Goal: Task Accomplishment & Management: Use online tool/utility

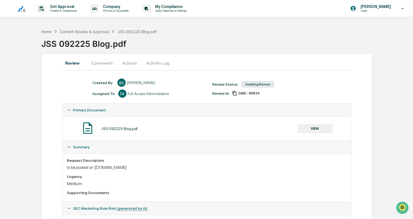
click at [97, 60] on button "Comments" at bounding box center [102, 62] width 30 height 13
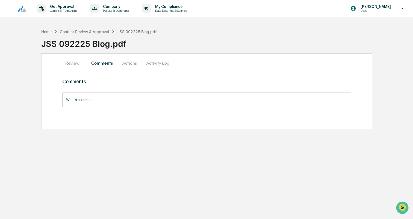
click at [71, 61] on button "Review" at bounding box center [74, 62] width 25 height 13
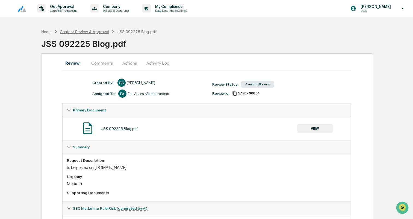
click at [82, 31] on div "Content Review & Approval" at bounding box center [84, 31] width 49 height 5
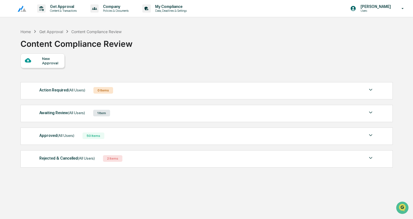
click at [136, 113] on div "Awaiting Review (All Users) 1 Item" at bounding box center [206, 113] width 335 height 8
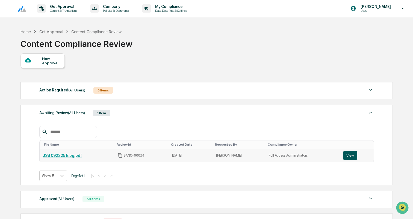
click at [352, 156] on button "View" at bounding box center [350, 155] width 14 height 9
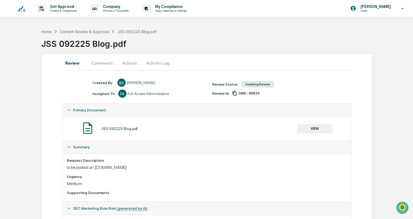
click at [160, 63] on button "Activity Log" at bounding box center [158, 62] width 32 height 13
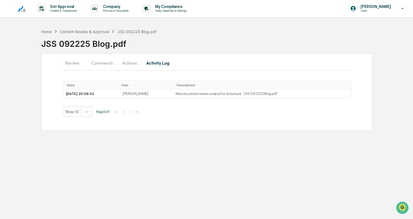
click at [129, 62] on button "Actions" at bounding box center [129, 62] width 25 height 13
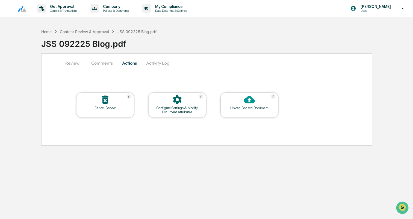
click at [242, 109] on div "Upload Revised Document" at bounding box center [249, 108] width 49 height 4
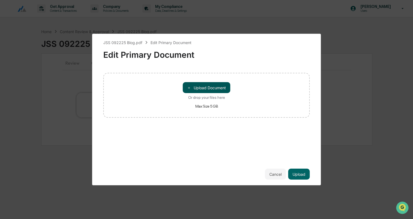
click at [206, 86] on button "＋ Upload Document" at bounding box center [207, 87] width 48 height 11
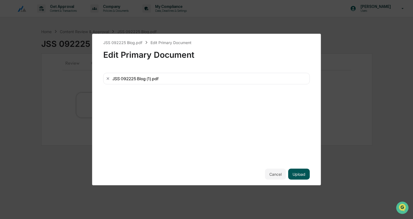
click at [301, 170] on button "Upload" at bounding box center [299, 173] width 22 height 11
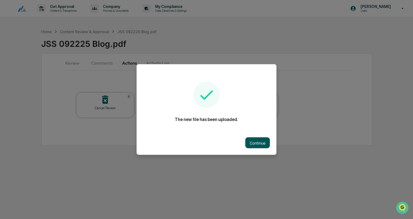
click at [258, 141] on button "Continue" at bounding box center [257, 142] width 25 height 11
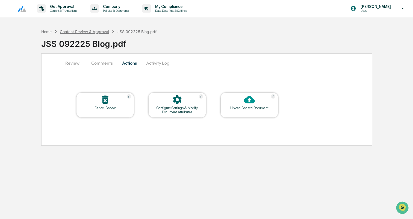
click at [80, 32] on div "Content Review & Approval" at bounding box center [84, 31] width 49 height 5
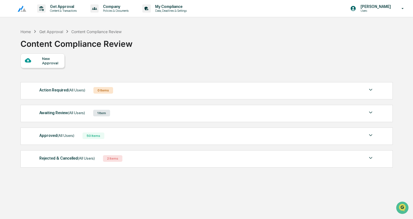
click at [132, 112] on div "Awaiting Review (All Users) 1 Item" at bounding box center [206, 113] width 335 height 8
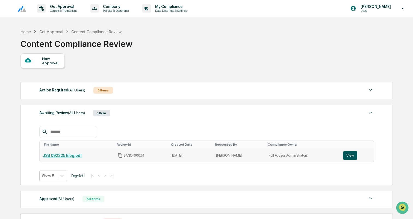
click at [353, 154] on button "View" at bounding box center [350, 155] width 14 height 9
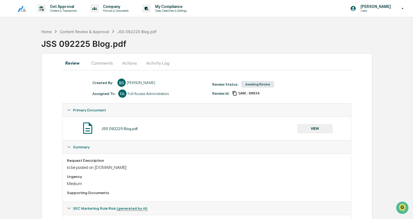
click at [126, 62] on button "Actions" at bounding box center [129, 62] width 25 height 13
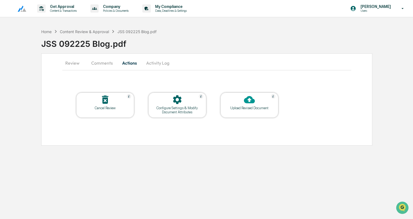
click at [235, 103] on div at bounding box center [249, 100] width 55 height 12
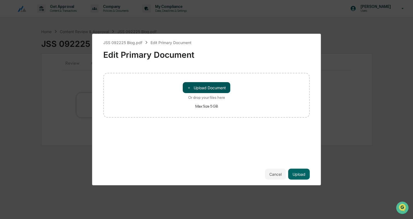
click at [202, 89] on button "＋ Upload Document" at bounding box center [207, 87] width 48 height 11
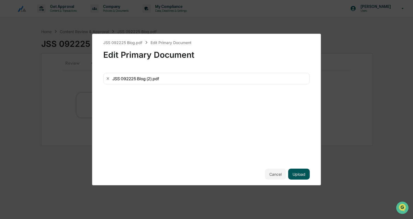
click at [297, 176] on button "Upload" at bounding box center [299, 173] width 22 height 11
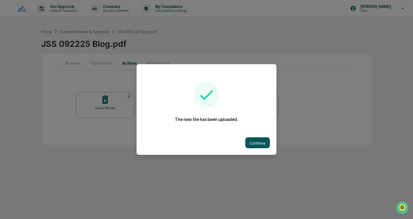
click at [258, 144] on button "Continue" at bounding box center [257, 142] width 25 height 11
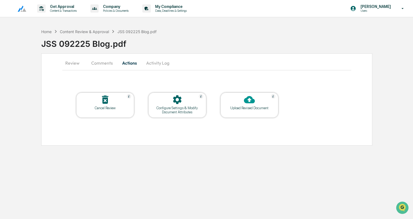
click at [75, 63] on button "Review" at bounding box center [74, 62] width 25 height 13
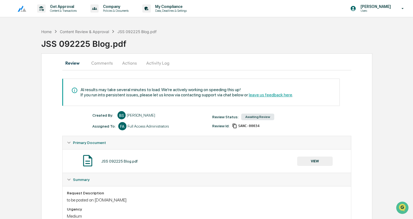
scroll to position [74, 0]
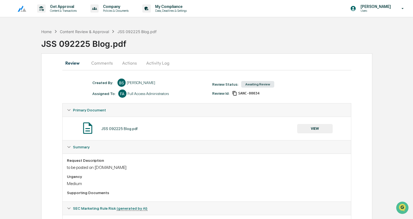
scroll to position [34, 0]
